Goal: Information Seeking & Learning: Learn about a topic

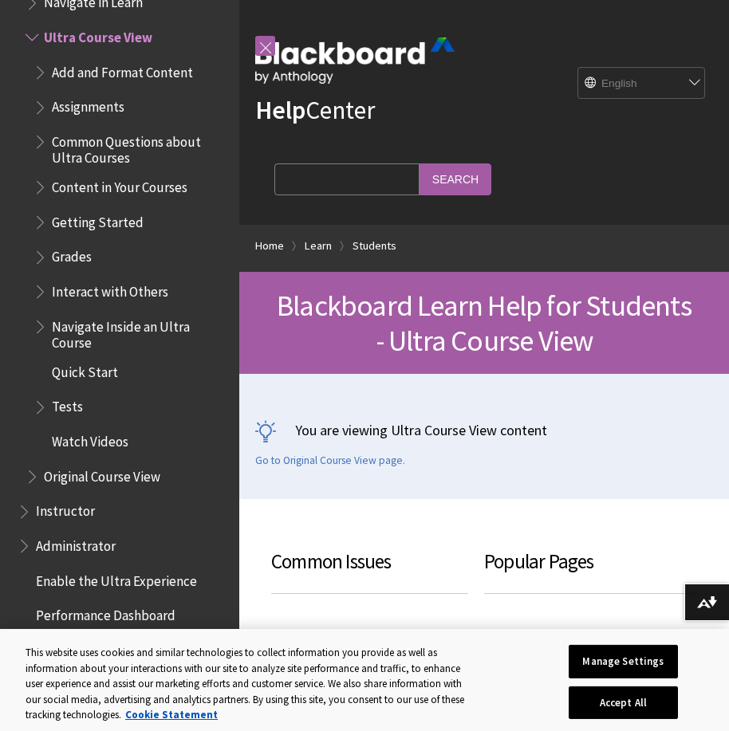
click at [33, 404] on span "Book outline for Blackboard Learn Help" at bounding box center [41, 404] width 17 height 20
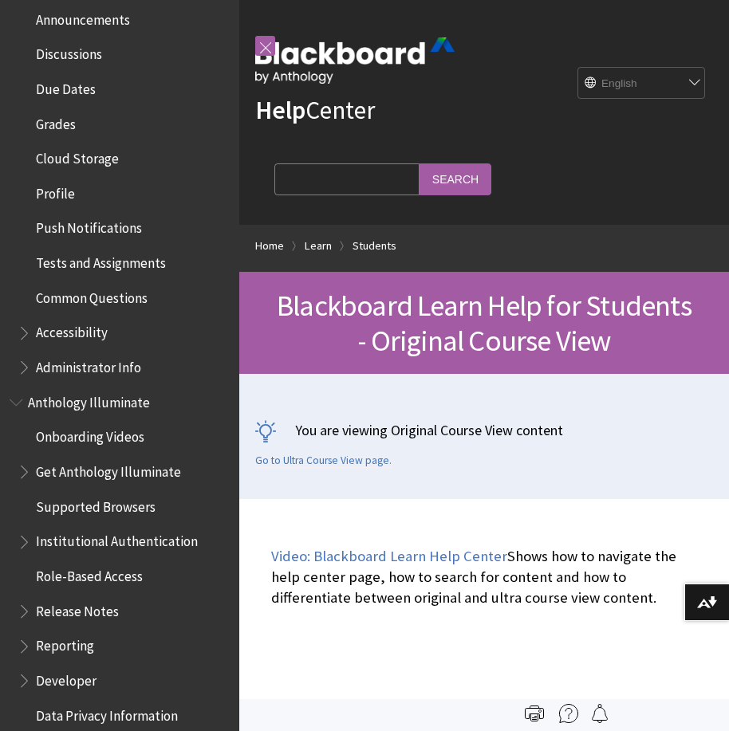
scroll to position [1196, 0]
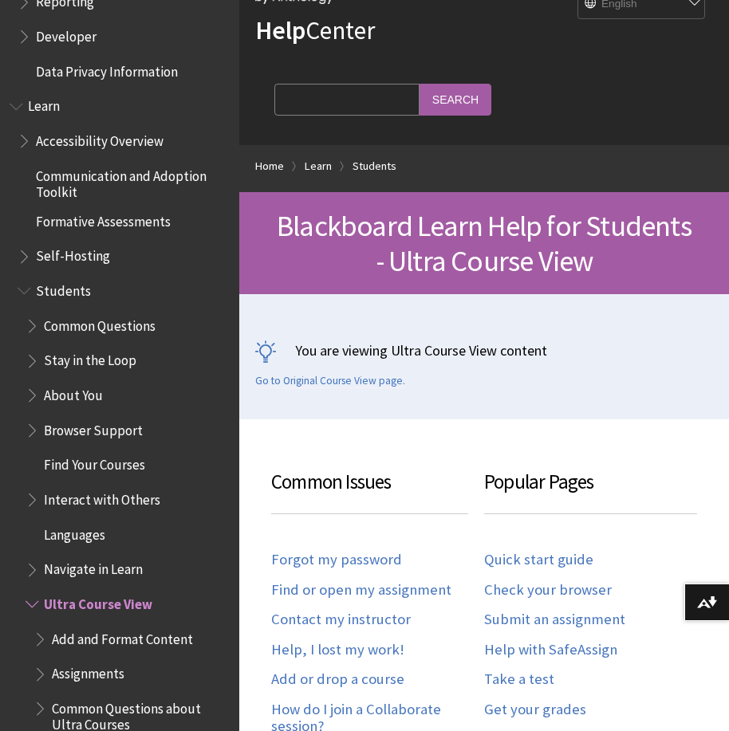
scroll to position [159, 0]
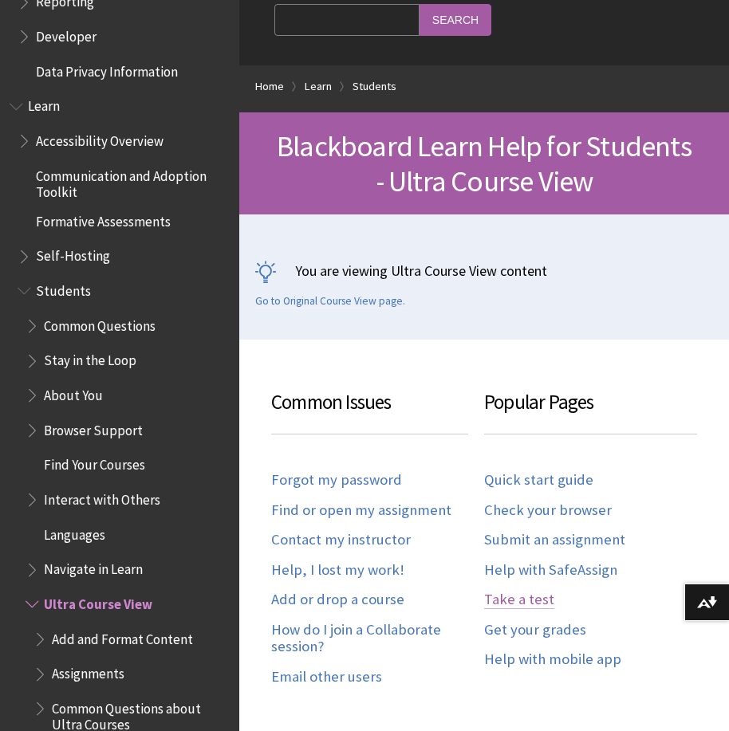
drag, startPoint x: 541, startPoint y: 605, endPoint x: 532, endPoint y: 601, distance: 9.6
click at [541, 605] on link "Take a test" at bounding box center [519, 600] width 70 height 18
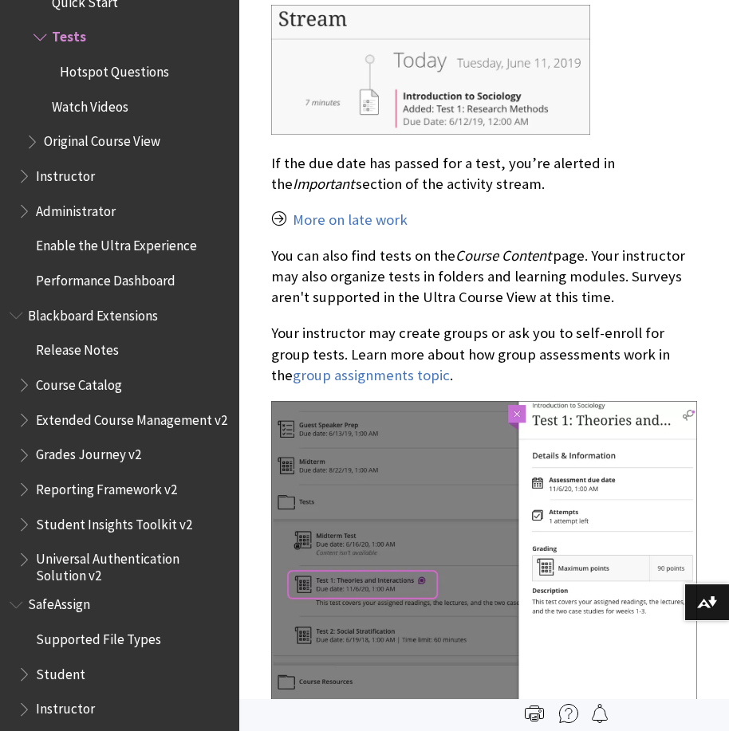
scroll to position [1435, 0]
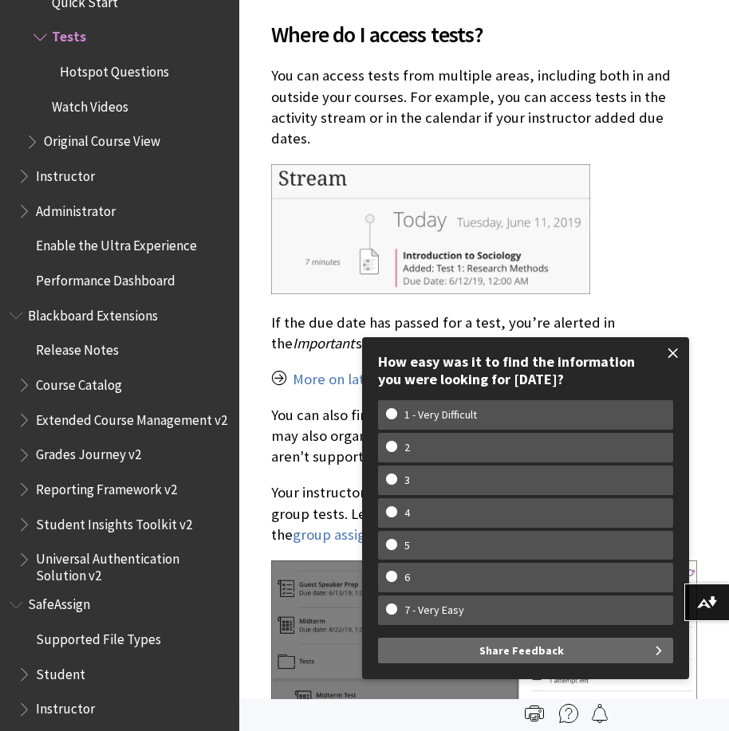
click at [669, 346] on span at bounding box center [672, 352] width 33 height 33
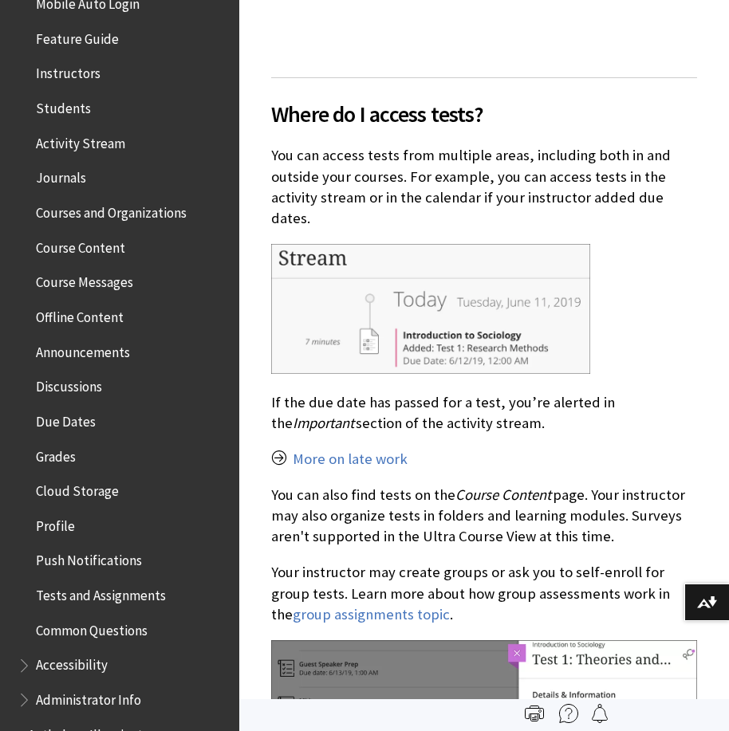
scroll to position [0, 0]
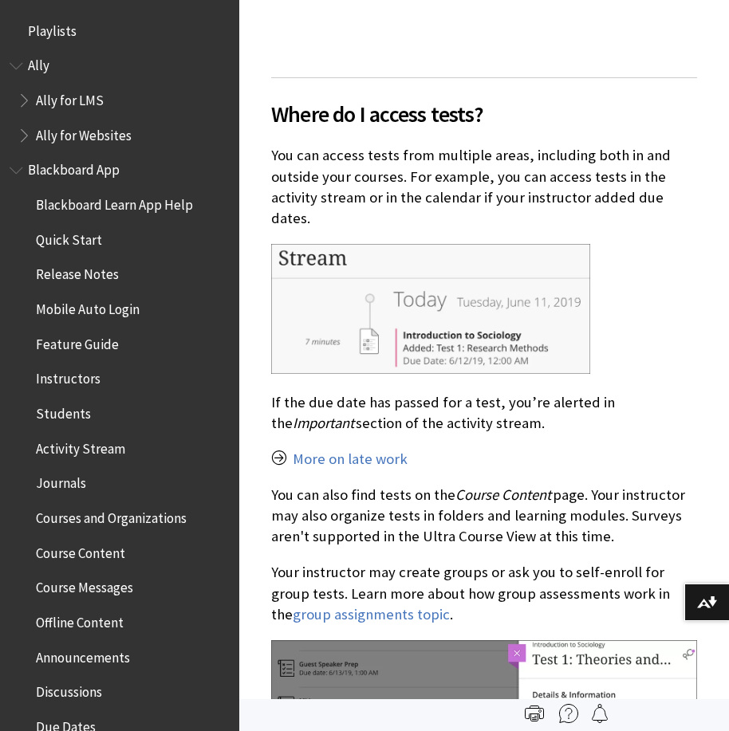
click at [71, 406] on span "Students" at bounding box center [63, 411] width 55 height 22
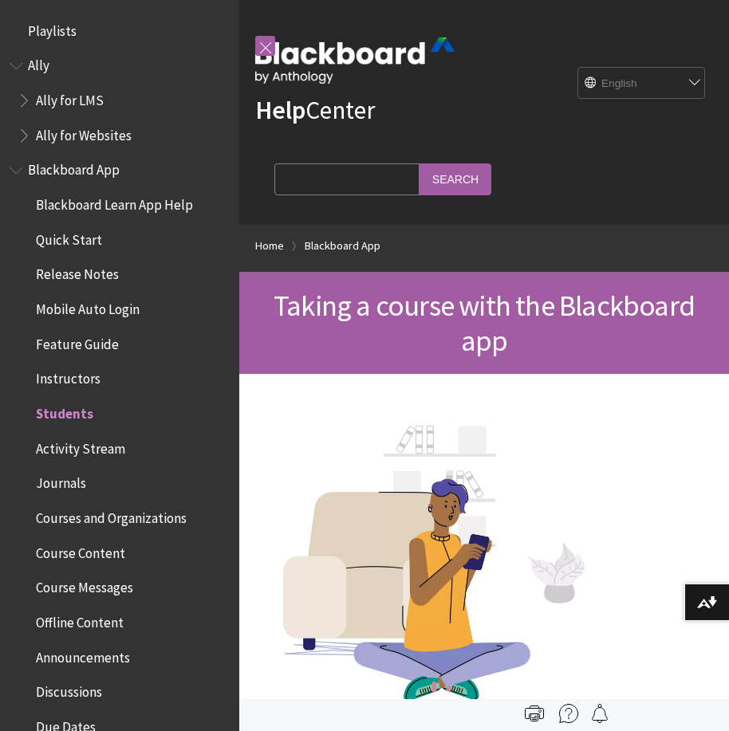
scroll to position [376, 0]
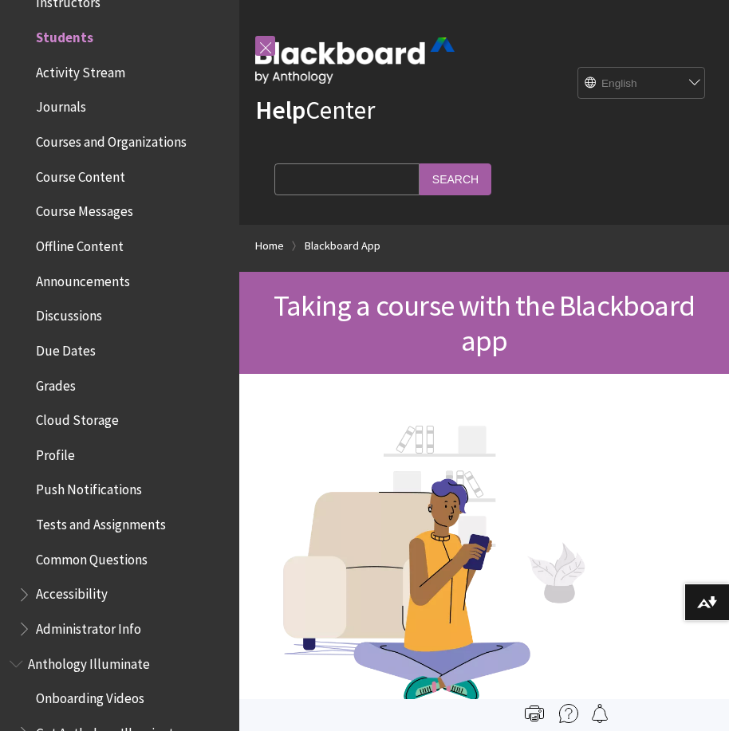
click at [351, 181] on input "Search Query" at bounding box center [346, 178] width 145 height 31
type input "calender"
click at [419, 163] on input "Search" at bounding box center [455, 178] width 72 height 31
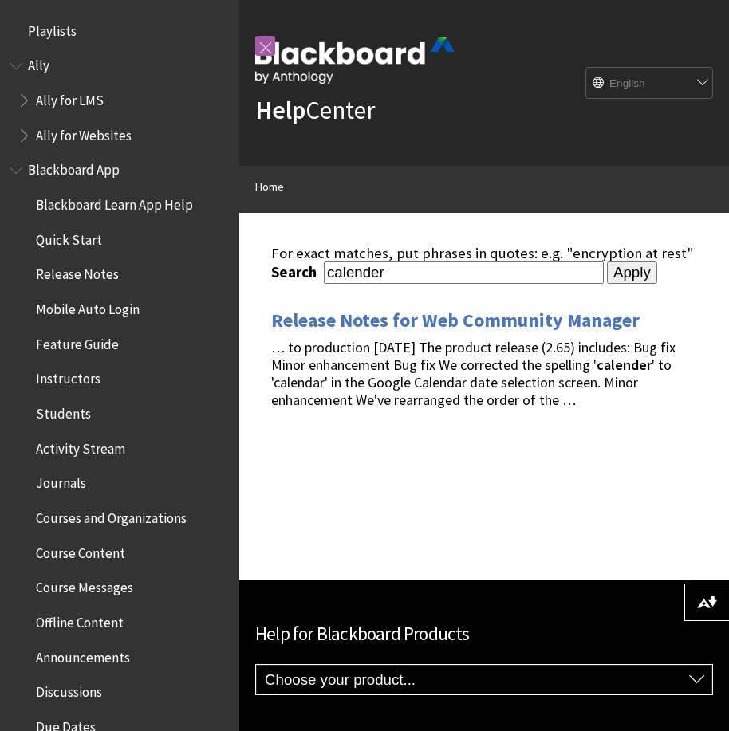
click at [626, 274] on input "Apply" at bounding box center [632, 272] width 50 height 22
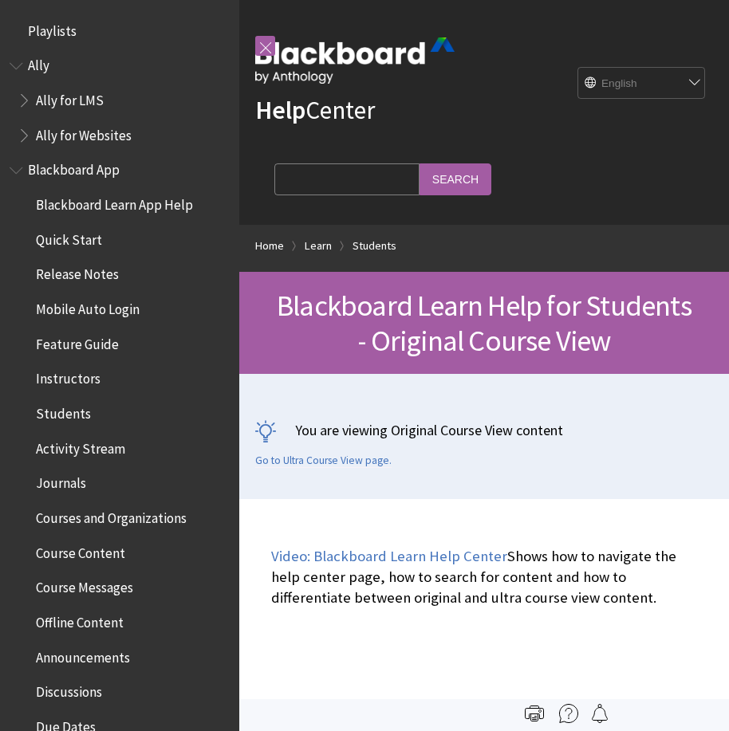
scroll to position [1883, 0]
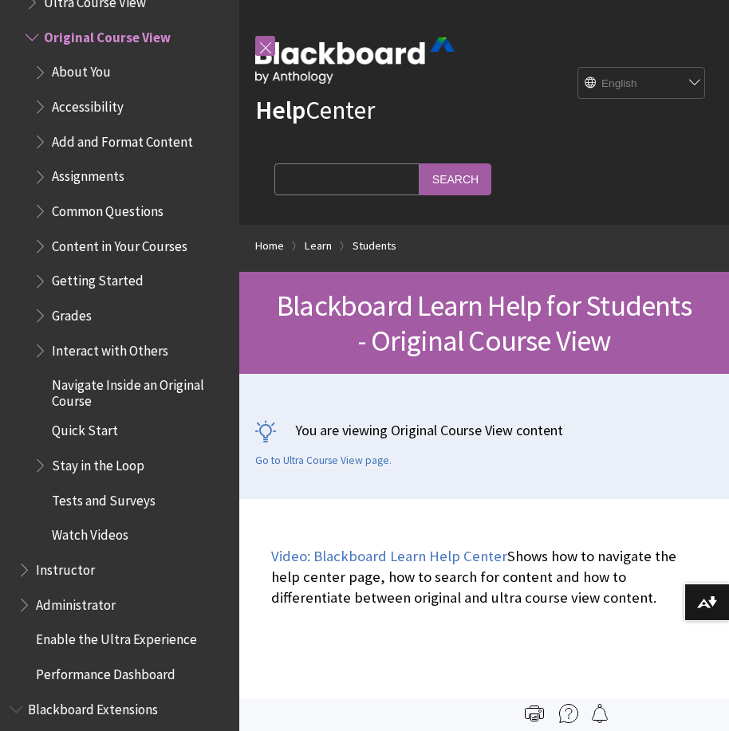
click at [36, 308] on span "Book outline for Blackboard Learn Help" at bounding box center [41, 312] width 17 height 20
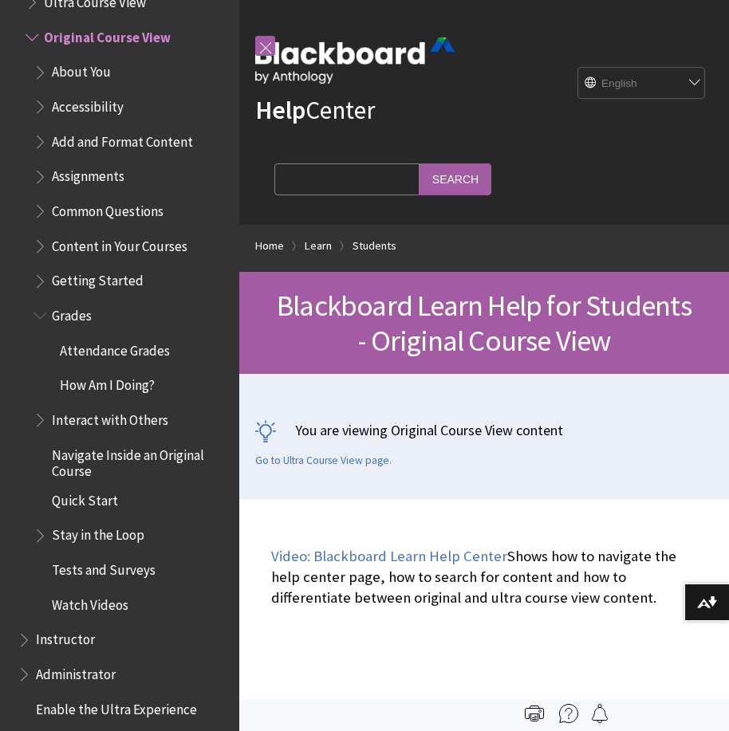
click at [35, 311] on span "Book outline for Blackboard Learn Help" at bounding box center [41, 312] width 17 height 20
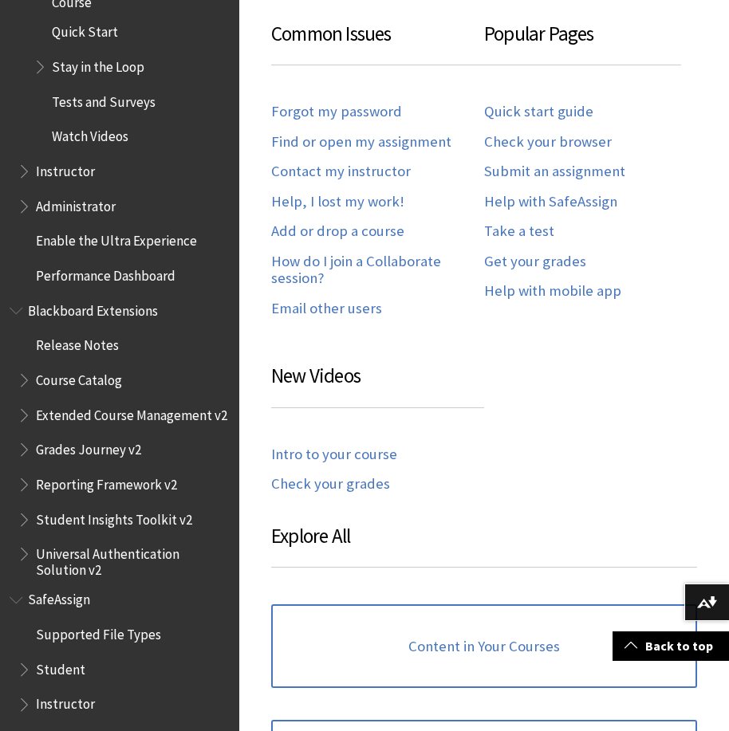
scroll to position [2331, 0]
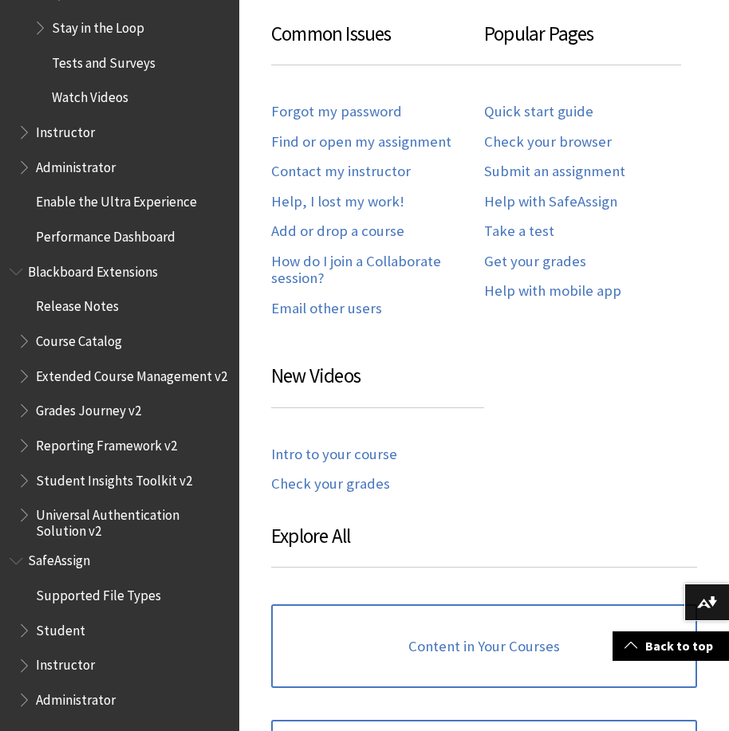
click at [43, 626] on span "Student" at bounding box center [60, 628] width 49 height 22
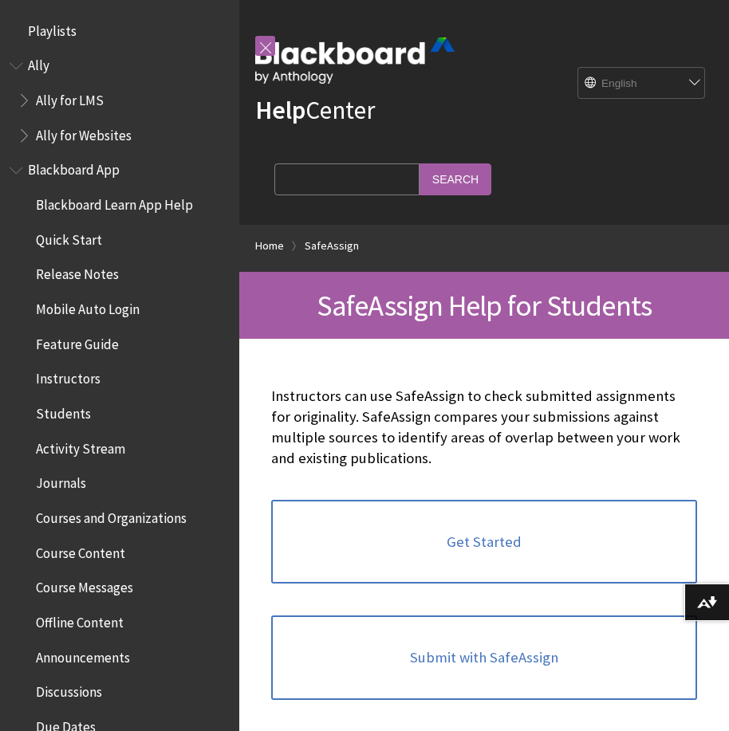
click at [18, 69] on span "Book outline for Anthology Ally Help" at bounding box center [18, 63] width 17 height 20
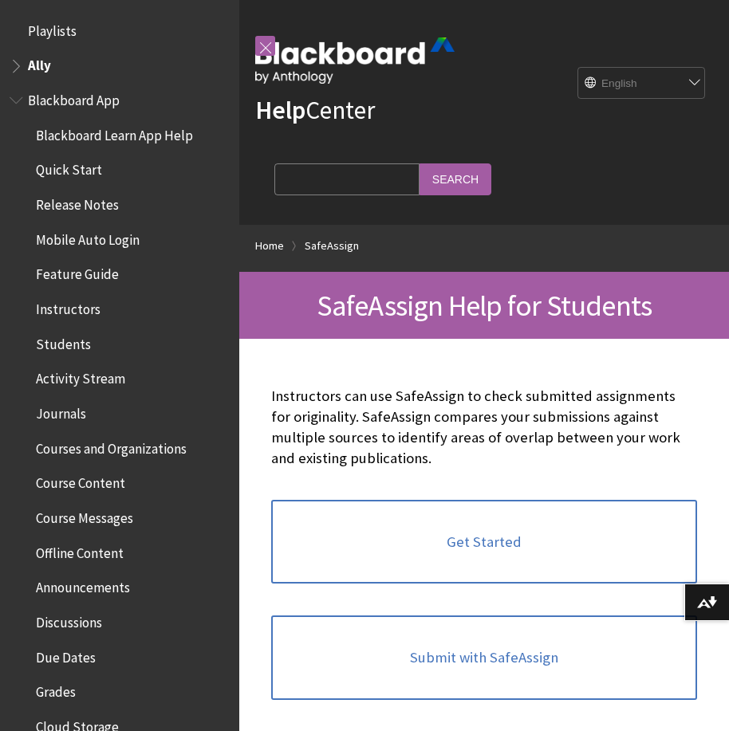
click at [65, 657] on span "Due Dates" at bounding box center [66, 655] width 60 height 22
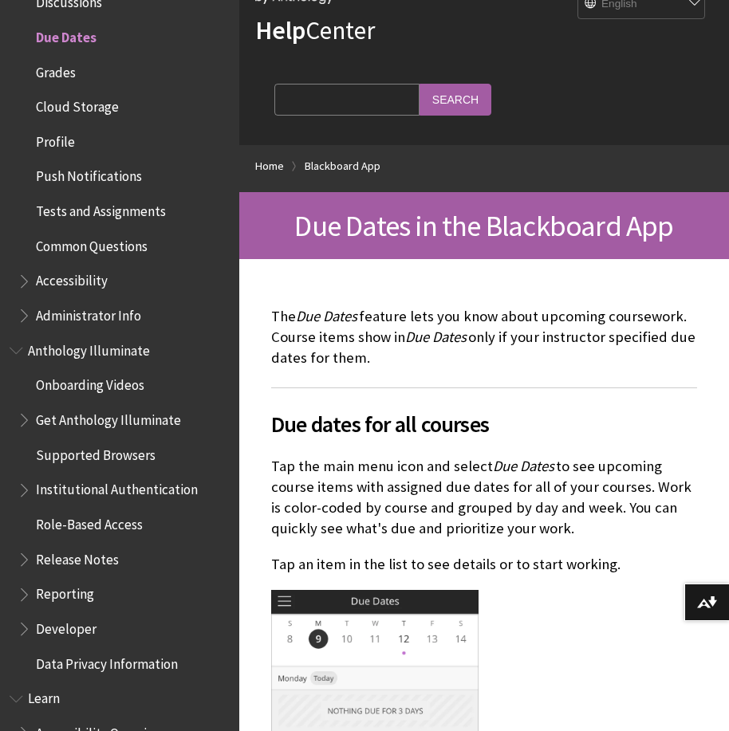
scroll to position [159, 0]
